Goal: Task Accomplishment & Management: Manage account settings

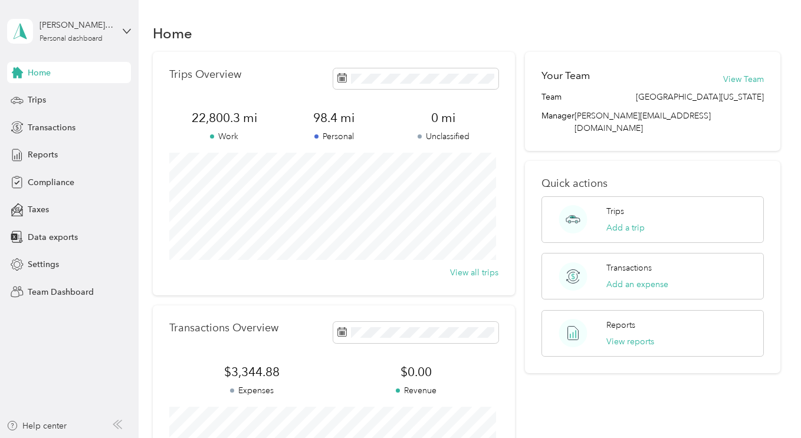
click at [126, 29] on icon at bounding box center [127, 31] width 8 height 8
click at [69, 100] on div "Team dashboard" at bounding box center [49, 97] width 63 height 12
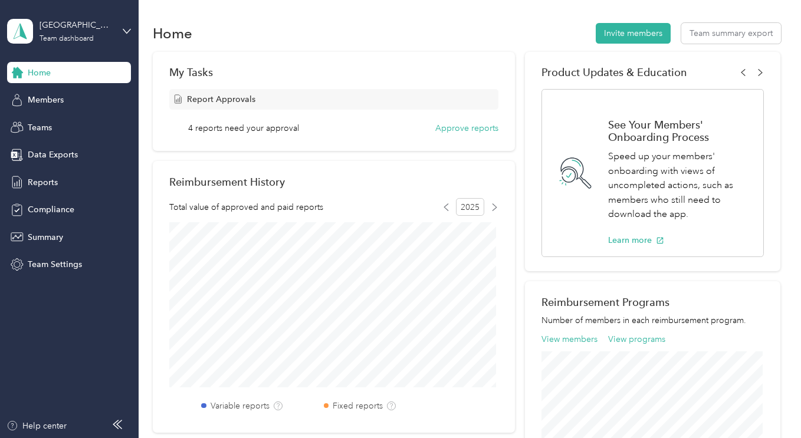
click at [43, 182] on span "Reports" at bounding box center [43, 182] width 30 height 12
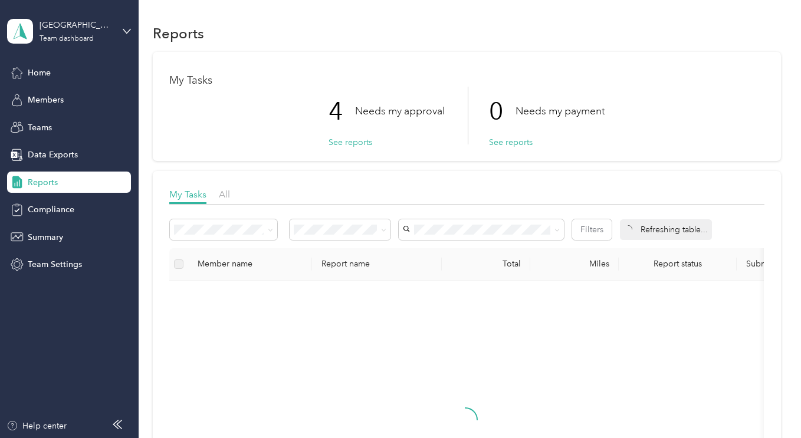
click at [350, 146] on button "See reports" at bounding box center [350, 142] width 44 height 12
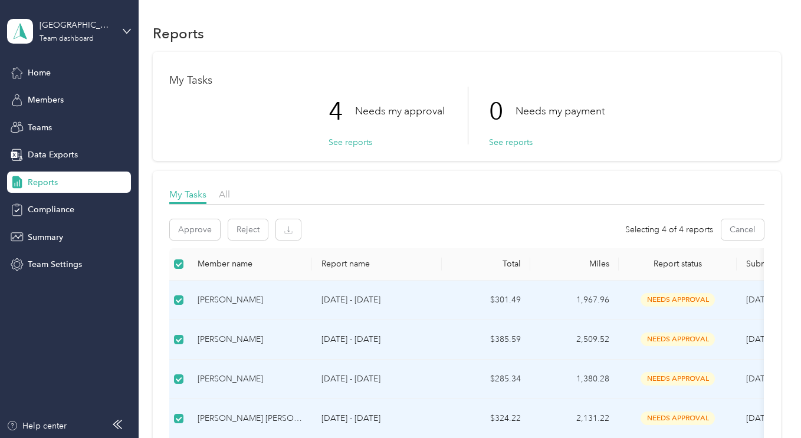
click at [347, 143] on button "See reports" at bounding box center [350, 142] width 44 height 12
click at [193, 231] on button "Approve" at bounding box center [195, 229] width 50 height 21
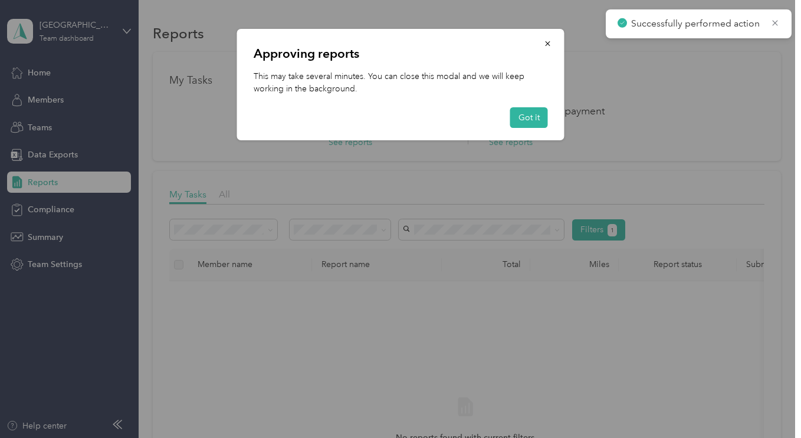
click at [535, 119] on button "Got it" at bounding box center [529, 117] width 38 height 21
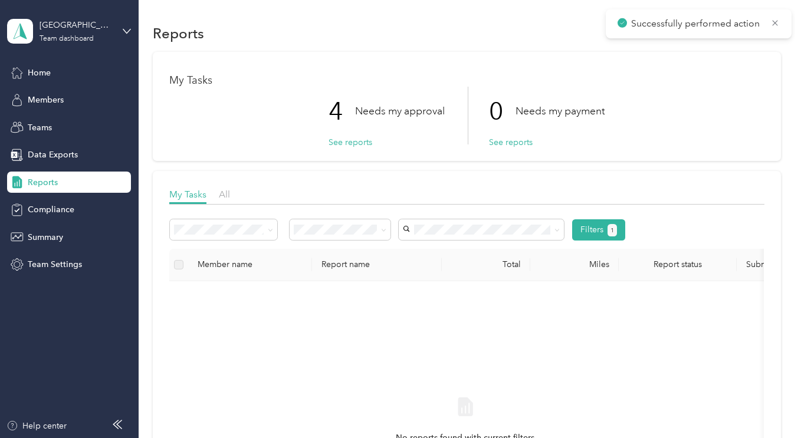
click at [778, 24] on icon at bounding box center [774, 23] width 9 height 11
